Goal: Task Accomplishment & Management: Manage account settings

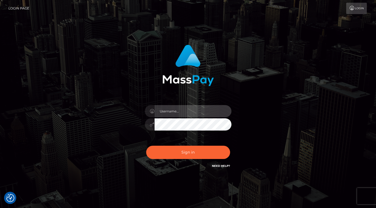
click at [184, 110] on input "text" at bounding box center [193, 111] width 77 height 12
type input "drfierlafijn@blmc.eu"
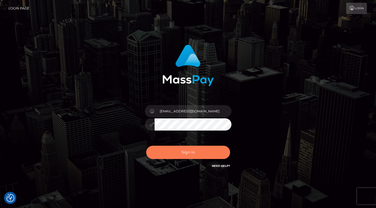
click at [198, 156] on button "Sign in" at bounding box center [188, 152] width 84 height 13
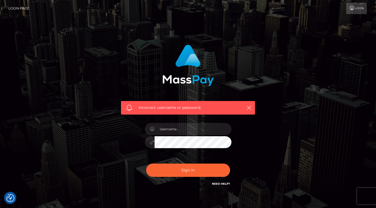
click at [355, 8] on link "Login" at bounding box center [356, 8] width 21 height 11
